Goal: Information Seeking & Learning: Check status

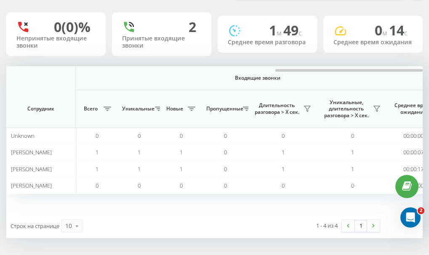
scroll to position [0, 758]
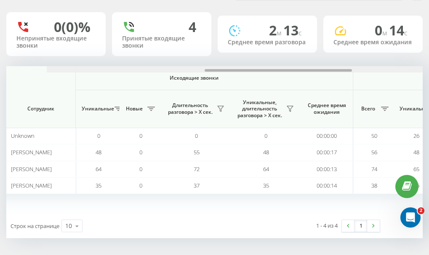
scroll to position [0, 758]
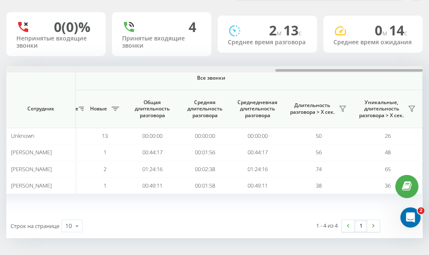
drag, startPoint x: 134, startPoint y: 70, endPoint x: 450, endPoint y: 88, distance: 316.3
click at [429, 88] on html "e-r-a.kz Проекты e-r-a.kz Дашборд Центр обращений Аналитика Ваши отчеты Отчет м…" at bounding box center [214, 78] width 429 height 255
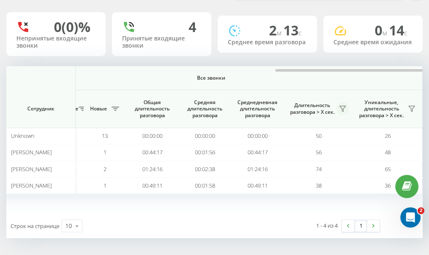
click at [341, 109] on icon at bounding box center [342, 108] width 7 height 7
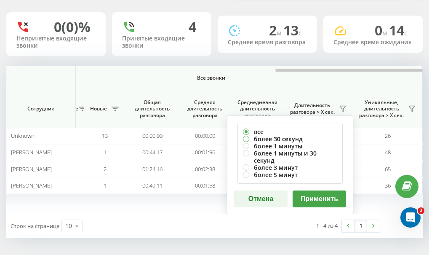
click at [245, 137] on label "более 30 секунд" at bounding box center [290, 138] width 94 height 7
radio input "true"
click at [306, 190] on button "Применить" at bounding box center [319, 198] width 53 height 17
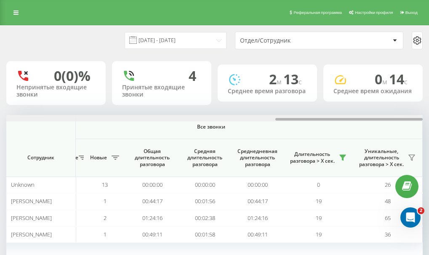
drag, startPoint x: 137, startPoint y: 119, endPoint x: 434, endPoint y: 122, distance: 296.4
click at [429, 122] on html "e-r-a.kz Проекты e-r-a.kz Дашборд Центр обращений Аналитика Ваши отчеты Отчет м…" at bounding box center [214, 127] width 429 height 255
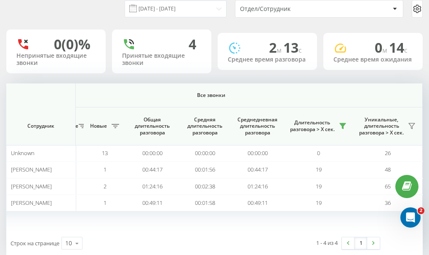
scroll to position [49, 0]
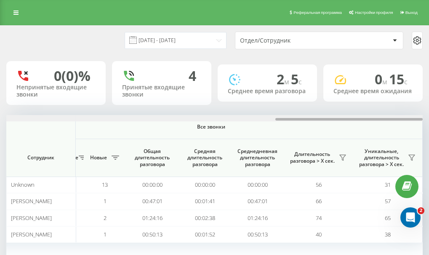
drag, startPoint x: 70, startPoint y: 117, endPoint x: 376, endPoint y: 123, distance: 306.6
click at [392, 110] on div "19.09.2025 - 19.09.2025 Отдел/Сотрудник 0 (0)% Непринятые входящие звонки 4 При…" at bounding box center [214, 156] width 416 height 261
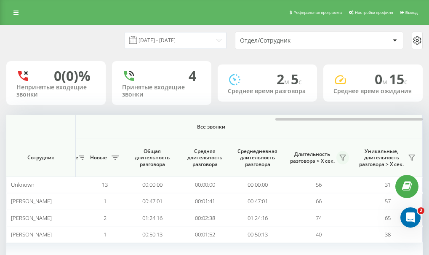
click at [345, 159] on icon at bounding box center [342, 157] width 7 height 7
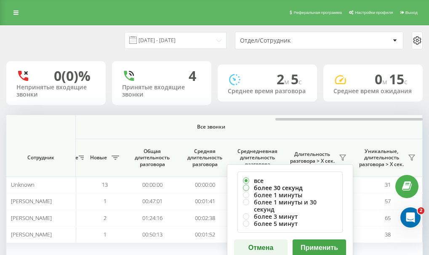
click at [289, 188] on label "более 30 секунд" at bounding box center [290, 187] width 94 height 7
radio input "true"
click at [316, 239] on button "Применить" at bounding box center [319, 247] width 53 height 17
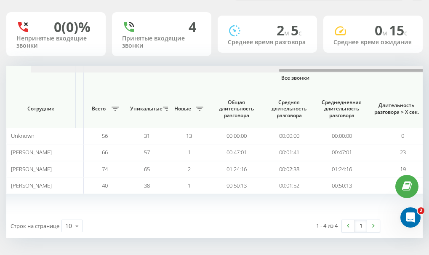
scroll to position [0, 758]
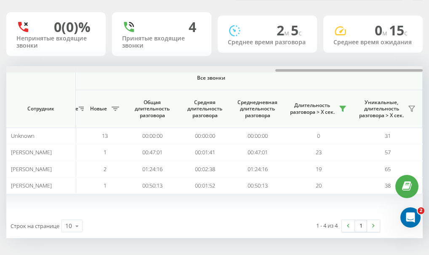
drag, startPoint x: 136, startPoint y: 69, endPoint x: 422, endPoint y: 75, distance: 286.4
click at [429, 58] on html "e-r-a.kz Проекты e-r-a.kz Дашборд Центр обращений Аналитика Ваши отчеты Отчет м…" at bounding box center [214, 78] width 429 height 255
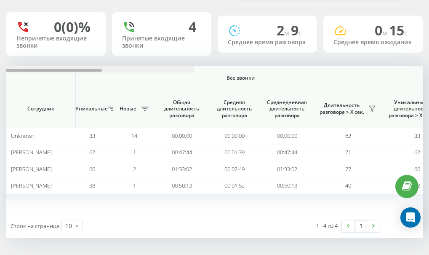
scroll to position [0, 758]
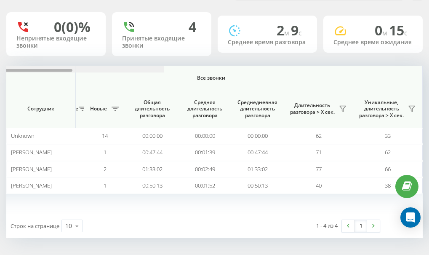
click at [427, 70] on div "[DATE] - [DATE] Отдел/Сотрудник 0 (0)% Непринятые входящие звонки 4 Принятые вх…" at bounding box center [214, 115] width 429 height 278
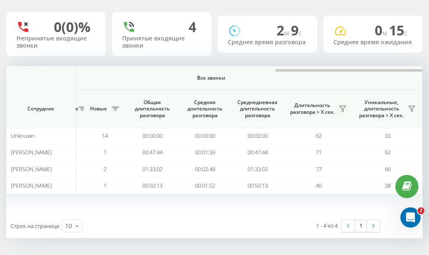
scroll to position [0, 0]
click at [343, 105] on button at bounding box center [342, 108] width 13 height 13
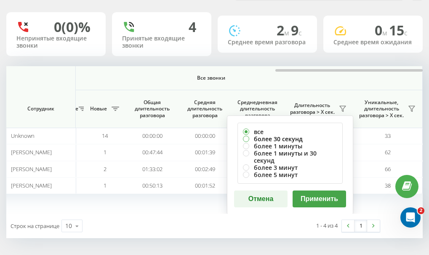
click at [261, 137] on label "более 30 секунд" at bounding box center [290, 138] width 94 height 7
radio input "true"
click at [322, 191] on button "Применить" at bounding box center [319, 198] width 53 height 17
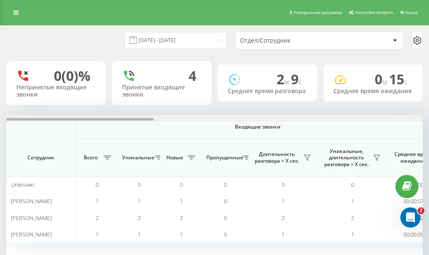
scroll to position [0, 416]
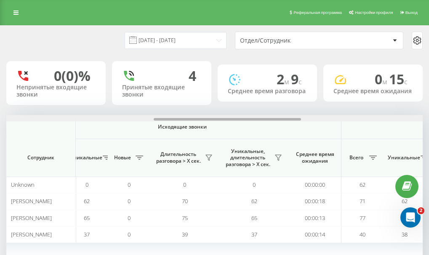
drag, startPoint x: 137, startPoint y: 116, endPoint x: 394, endPoint y: 121, distance: 256.5
click at [394, 121] on div at bounding box center [214, 118] width 416 height 6
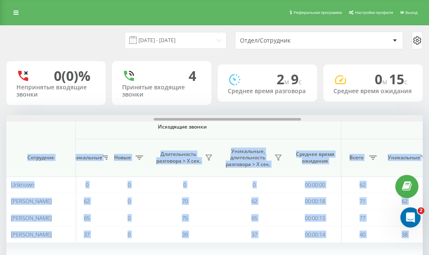
drag, startPoint x: 295, startPoint y: 122, endPoint x: 373, endPoint y: 120, distance: 78.4
click at [373, 120] on div "Входящие звонки Исходящие звонки Все звонки Сотрудник Всего Уникальные Новые Пр…" at bounding box center [214, 188] width 416 height 147
click at [296, 119] on div at bounding box center [227, 119] width 147 height 3
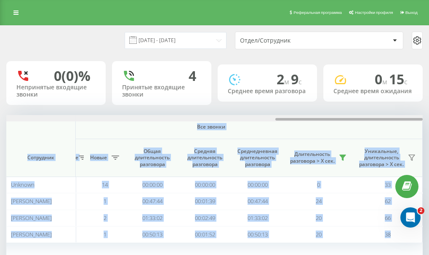
drag, startPoint x: 303, startPoint y: 118, endPoint x: 379, endPoint y: 118, distance: 76.2
click at [379, 118] on div at bounding box center [348, 119] width 147 height 3
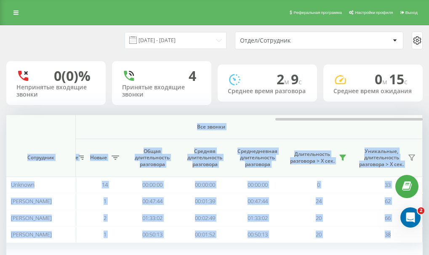
click at [344, 131] on th "Все звонки" at bounding box center [211, 127] width 423 height 24
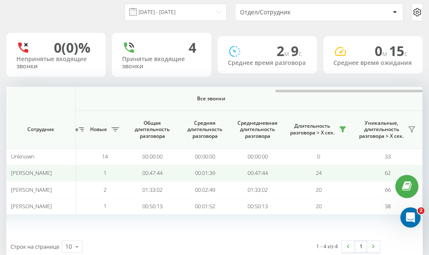
scroll to position [49, 0]
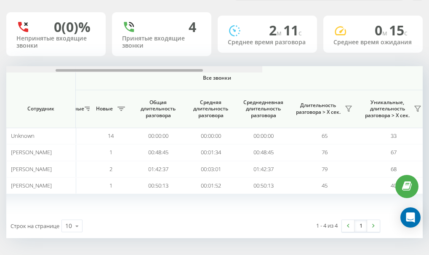
scroll to position [0, 758]
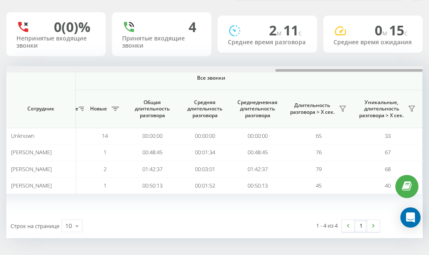
click at [429, 65] on html "[DOMAIN_NAME] Проекты [DOMAIN_NAME] Дашборд Центр обращений Аналитика Ваши отче…" at bounding box center [214, 78] width 429 height 255
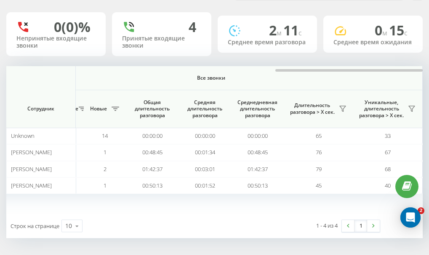
scroll to position [0, 0]
click at [342, 107] on icon at bounding box center [342, 108] width 7 height 7
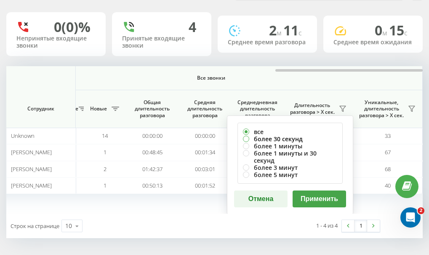
click at [273, 139] on label "более 30 секунд" at bounding box center [290, 138] width 94 height 7
radio input "true"
click at [310, 194] on button "Применить" at bounding box center [319, 198] width 53 height 17
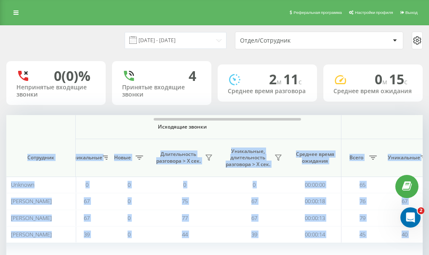
drag, startPoint x: 144, startPoint y: 117, endPoint x: 349, endPoint y: 127, distance: 205.3
click at [349, 127] on div "Входящие звонки Исходящие звонки Все звонки Сотрудник Всего Уникальные Новые Пр…" at bounding box center [214, 188] width 416 height 147
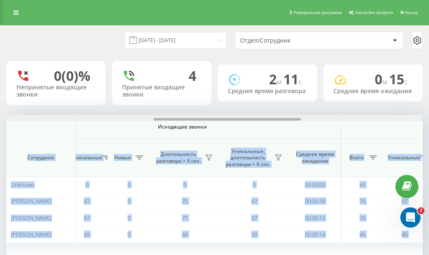
scroll to position [0, 758]
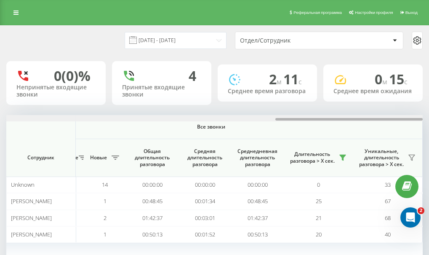
drag, startPoint x: 299, startPoint y: 119, endPoint x: 371, endPoint y: 126, distance: 72.4
click at [376, 121] on div at bounding box center [214, 118] width 416 height 6
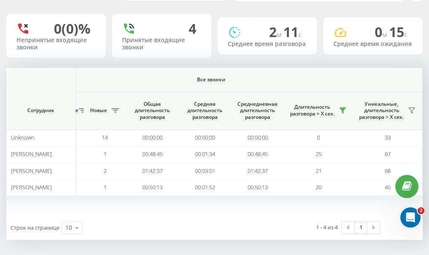
scroll to position [49, 0]
